Goal: Find specific page/section: Find specific page/section

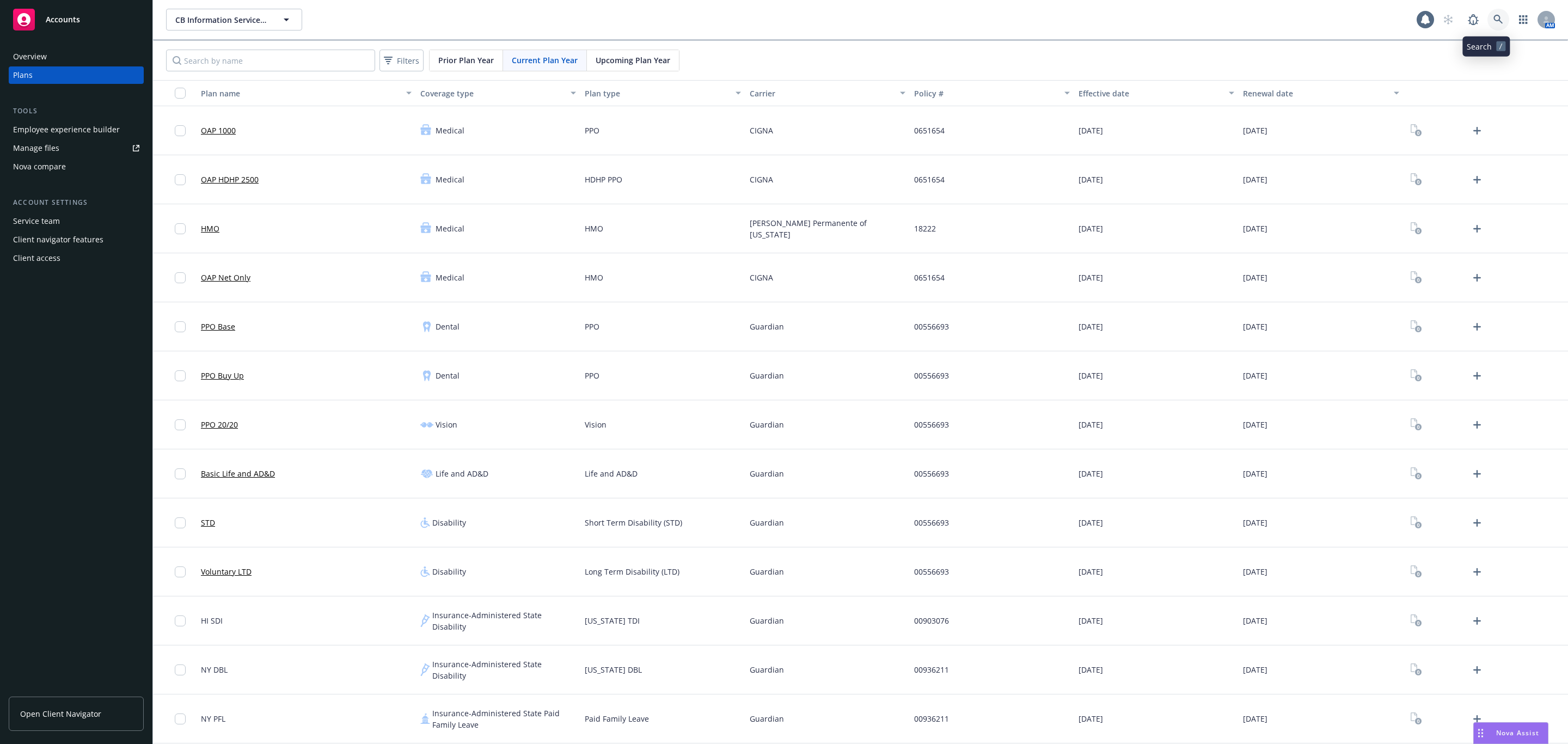
click at [1488, 21] on link at bounding box center [1499, 19] width 22 height 22
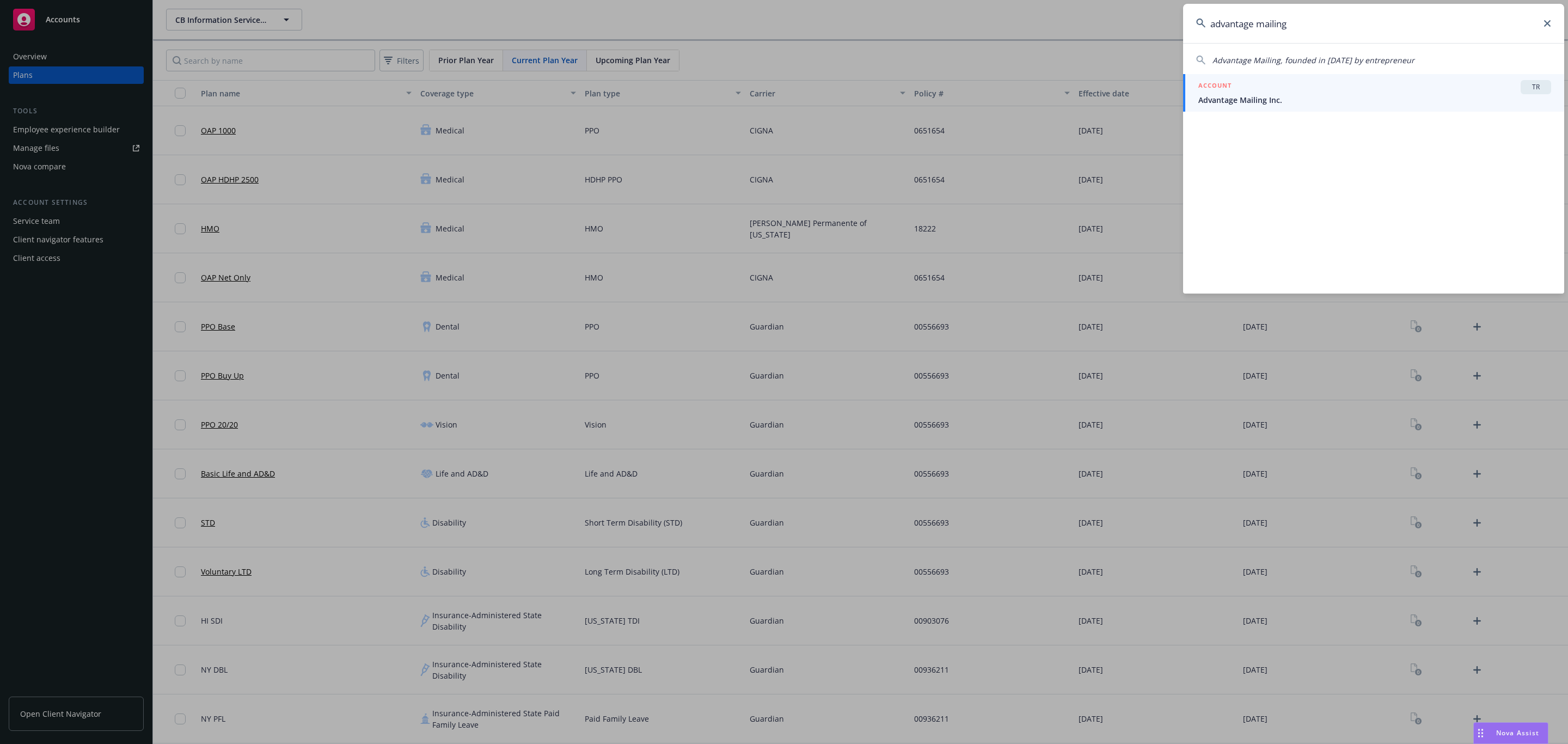
type input "advantage mailing"
click at [1430, 96] on span "Advantage Mailing Inc." at bounding box center [1375, 100] width 353 height 12
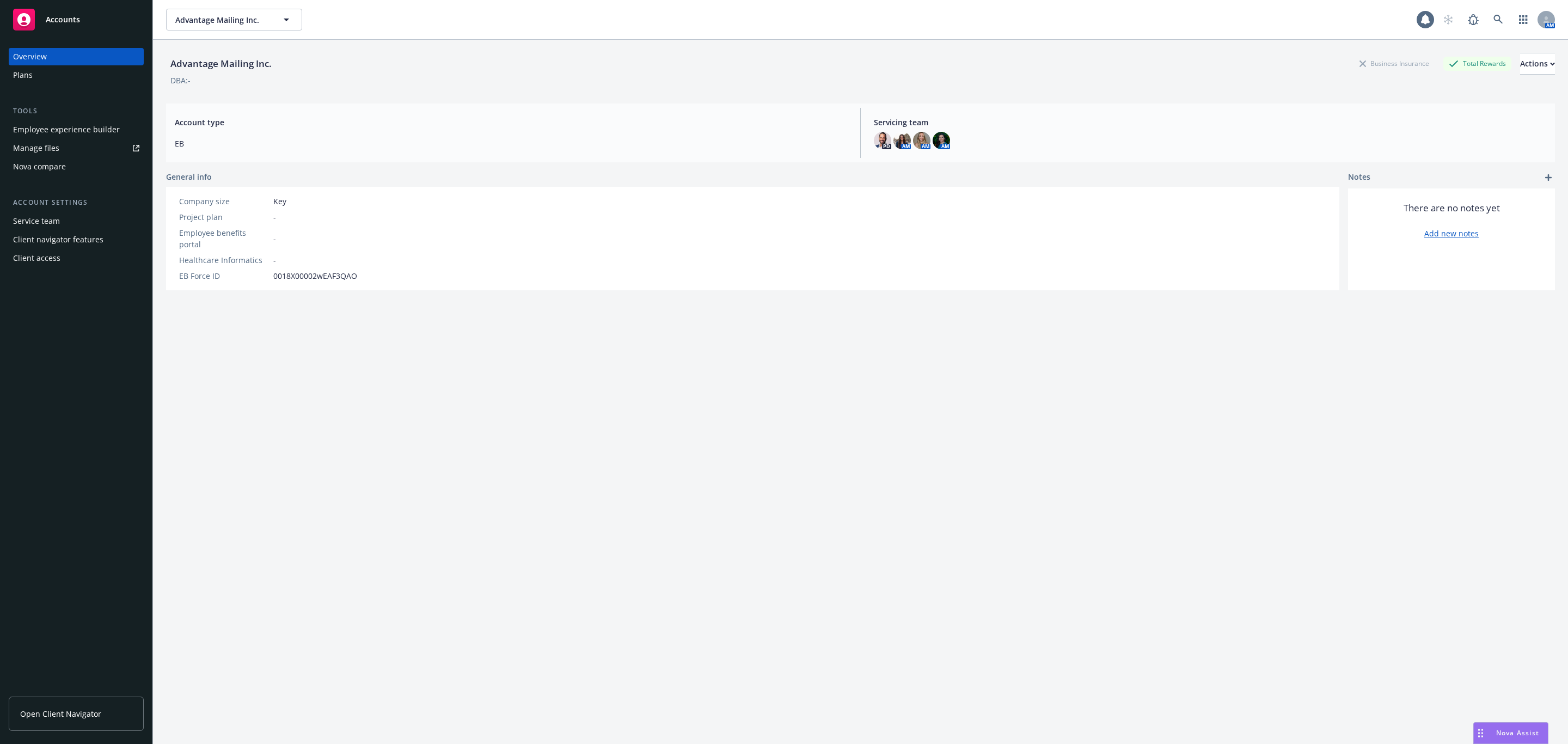
click at [122, 133] on div "Employee experience builder" at bounding box center [76, 130] width 127 height 18
